Goal: Download file/media

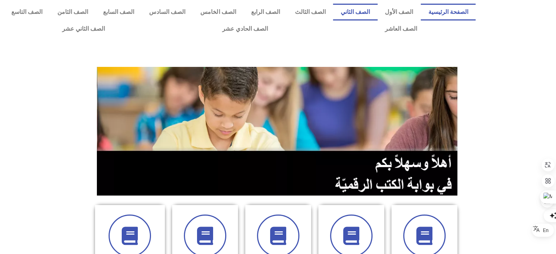
click at [362, 12] on link "الصف الثاني" at bounding box center [355, 12] width 44 height 17
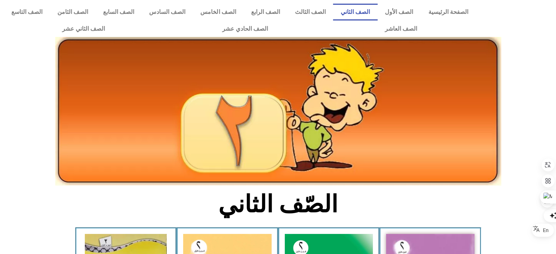
scroll to position [222, 0]
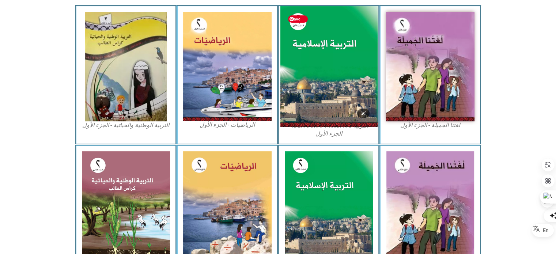
click at [330, 73] on img at bounding box center [328, 66] width 97 height 121
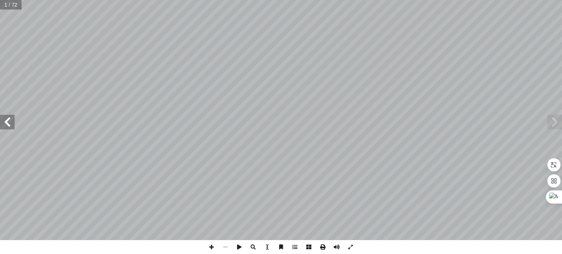
click at [323, 248] on span at bounding box center [323, 247] width 14 height 14
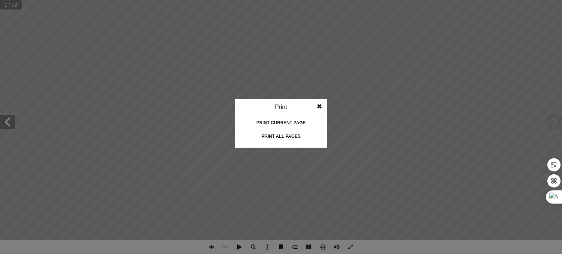
click at [278, 136] on div "Print all pages" at bounding box center [280, 137] width 73 height 12
